Goal: Task Accomplishment & Management: Use online tool/utility

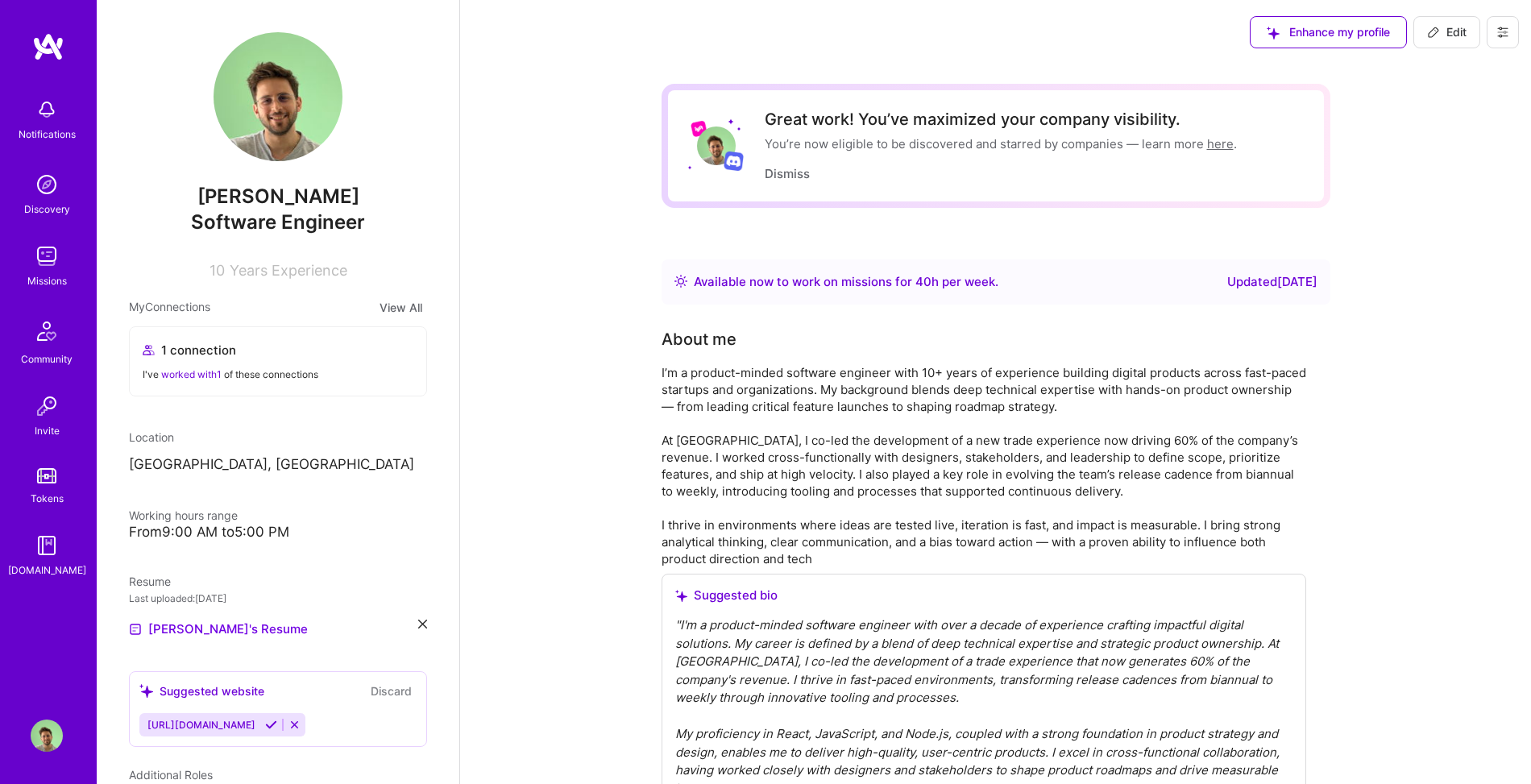
click at [44, 273] on div "Missions" at bounding box center [47, 280] width 39 height 17
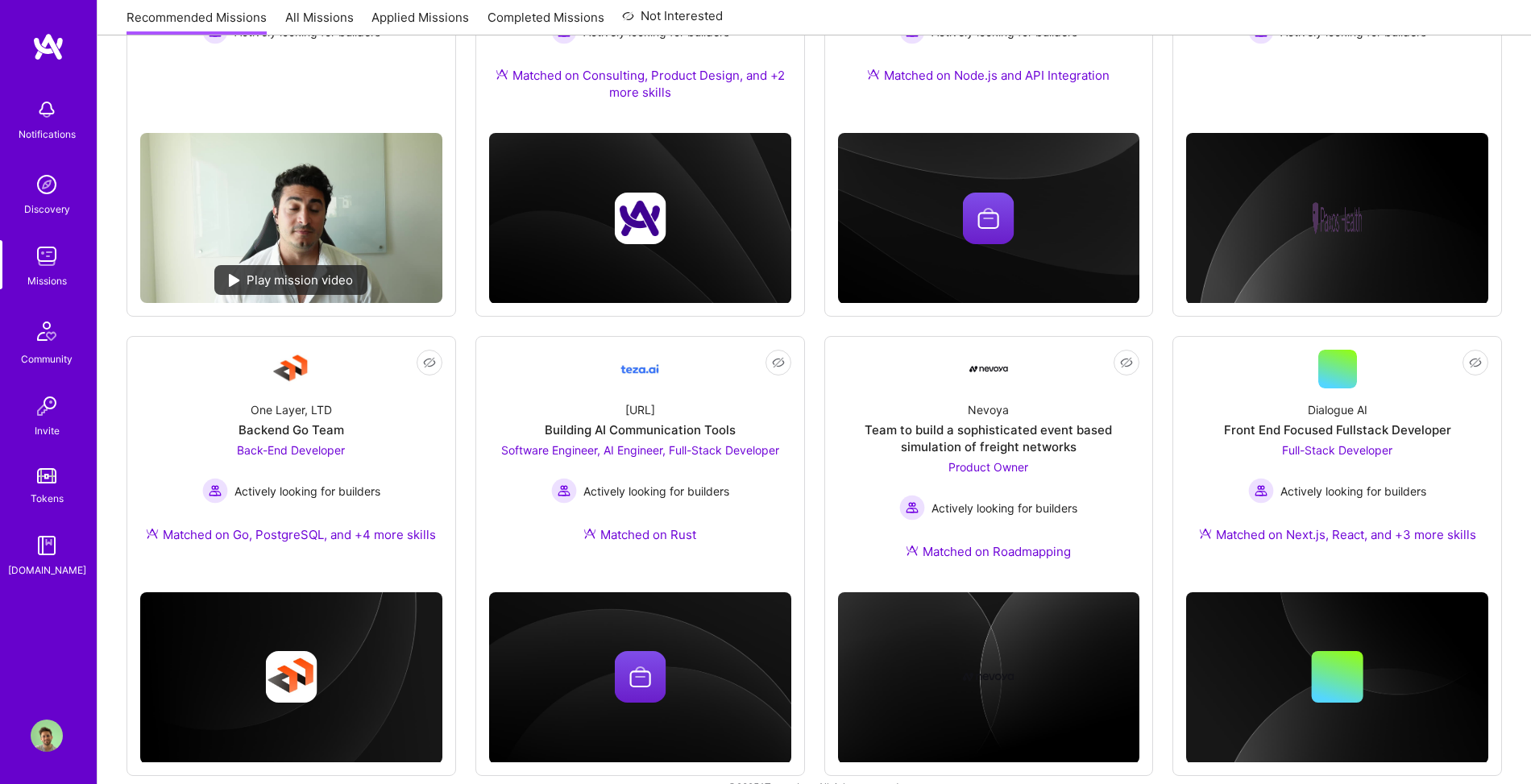
scroll to position [425, 0]
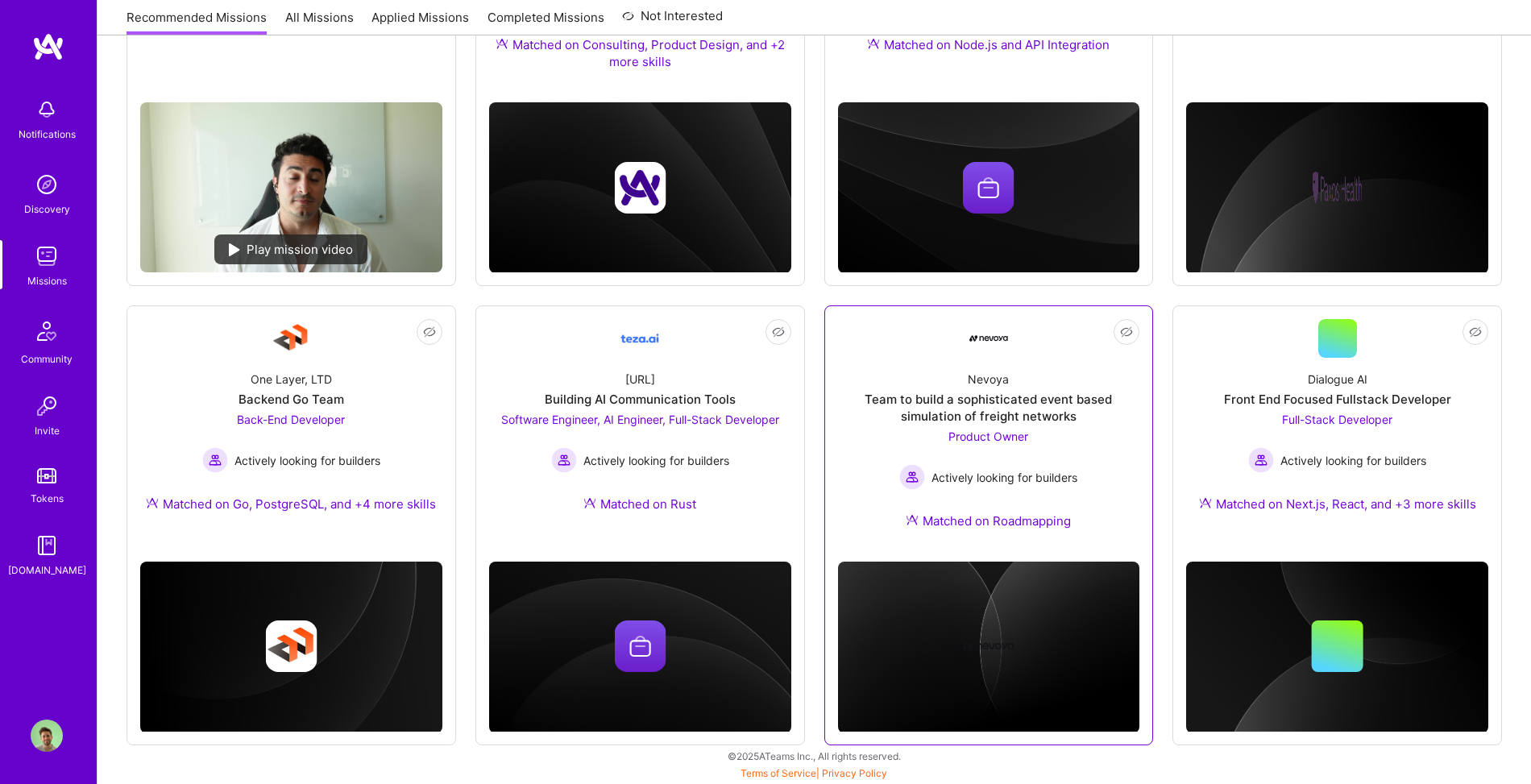
click at [1073, 446] on div "Product Owner Actively looking for builders" at bounding box center [988, 458] width 178 height 62
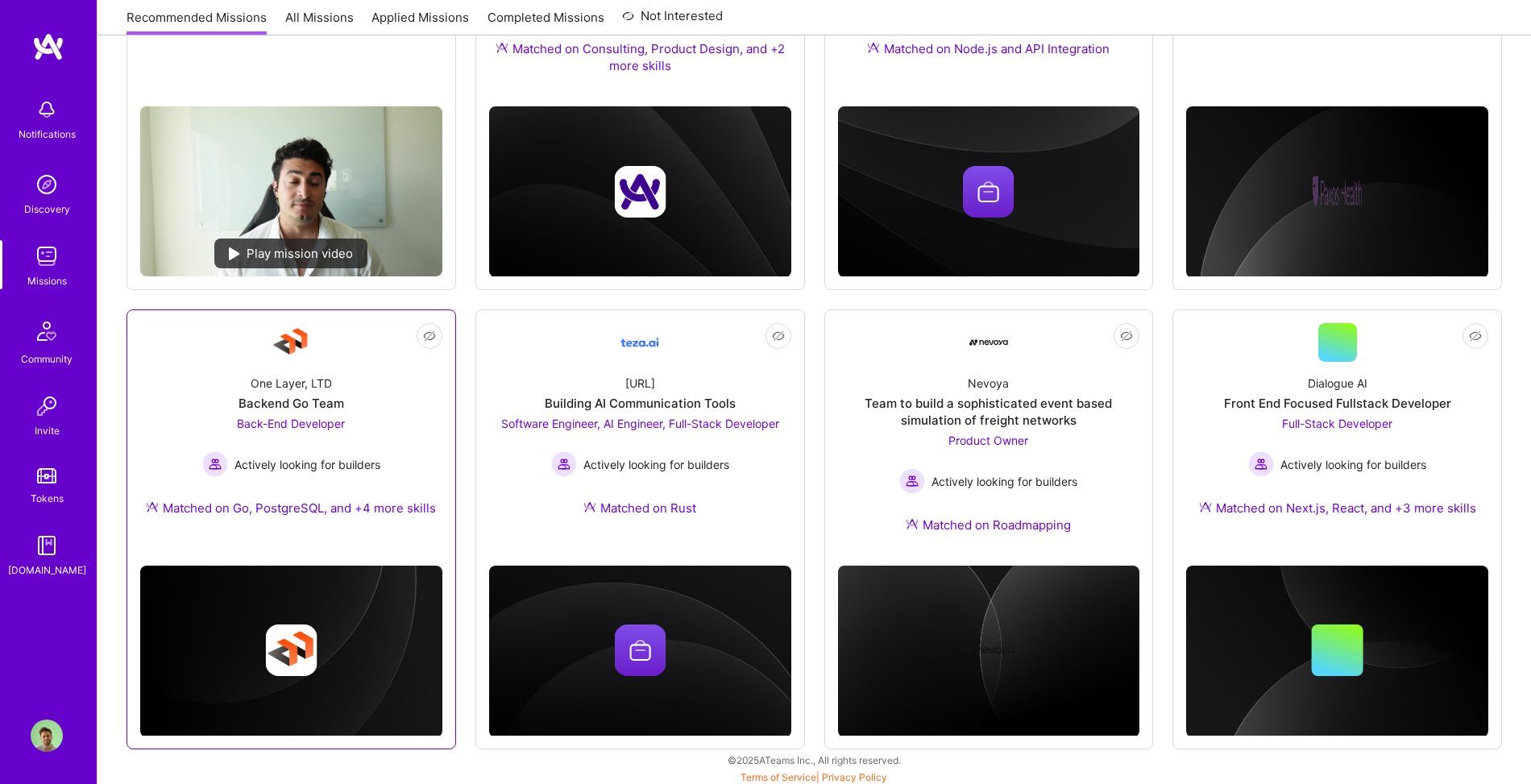
scroll to position [425, 0]
